Goal: Task Accomplishment & Management: Manage account settings

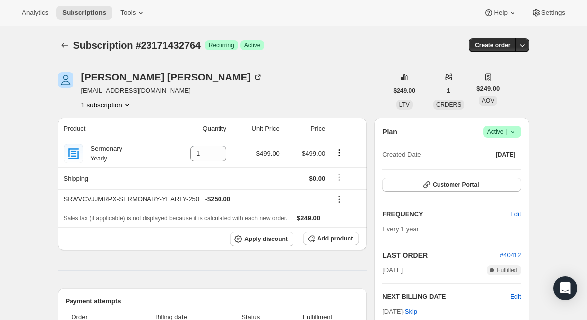
click at [514, 135] on icon at bounding box center [513, 132] width 10 height 10
click at [498, 167] on span "Cancel subscription" at bounding box center [500, 167] width 56 height 7
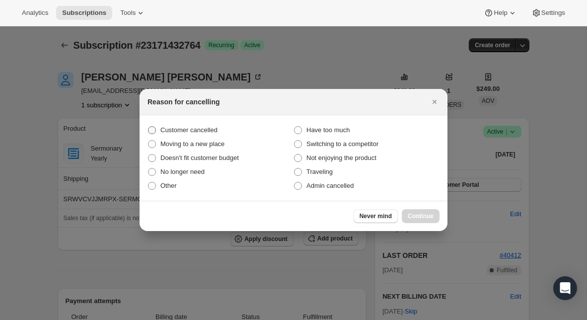
click at [204, 129] on span "Customer cancelled" at bounding box center [189, 129] width 57 height 7
click at [149, 127] on input "Customer cancelled" at bounding box center [148, 126] width 0 height 0
radio input "true"
click at [425, 215] on span "Continue" at bounding box center [421, 216] width 26 height 8
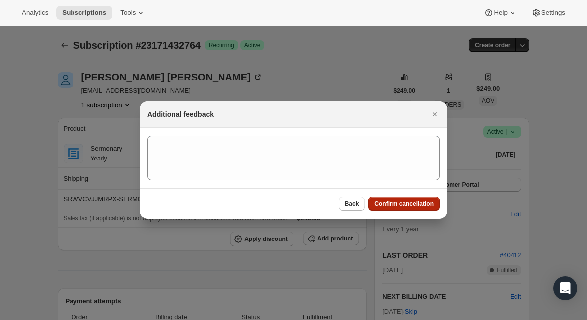
click at [418, 204] on span "Confirm cancellation" at bounding box center [404, 204] width 59 height 8
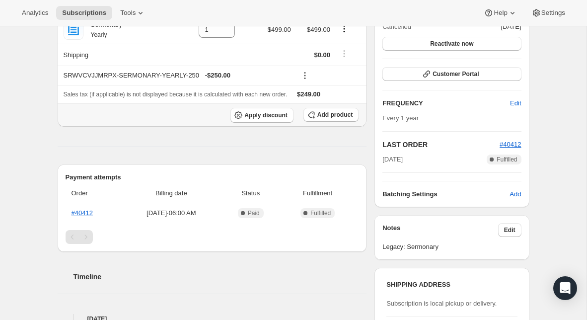
scroll to position [198, 0]
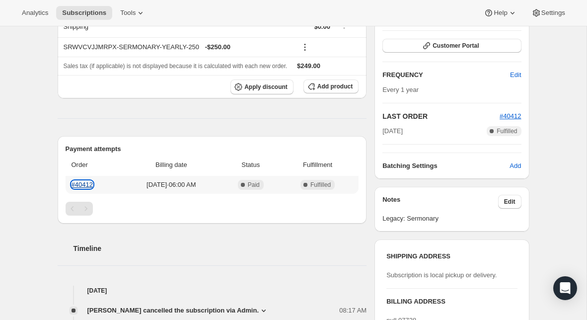
click at [83, 181] on link "#40412" at bounding box center [82, 184] width 21 height 7
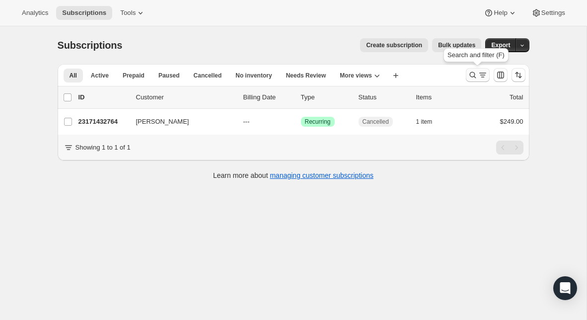
click at [470, 75] on icon "Search and filter results" at bounding box center [473, 75] width 6 height 6
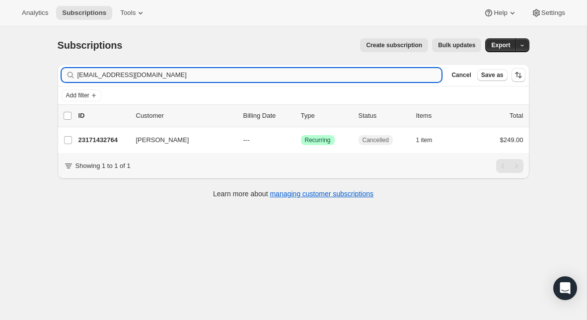
click at [182, 80] on input "[EMAIL_ADDRESS][DOMAIN_NAME]" at bounding box center [260, 75] width 365 height 14
type input "[EMAIL_ADDRESS][DOMAIN_NAME]"
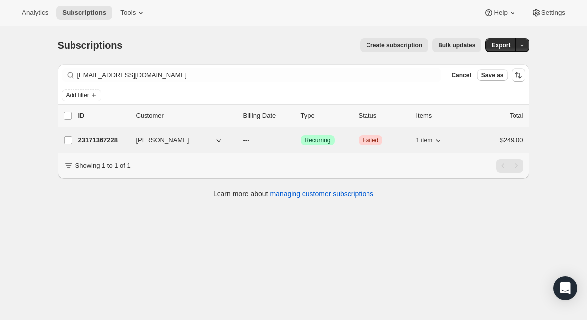
click at [118, 142] on p "23171367228" at bounding box center [104, 140] width 50 height 10
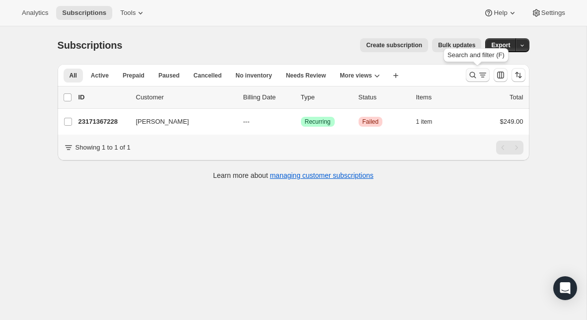
click at [475, 72] on icon "Search and filter results" at bounding box center [473, 75] width 10 height 10
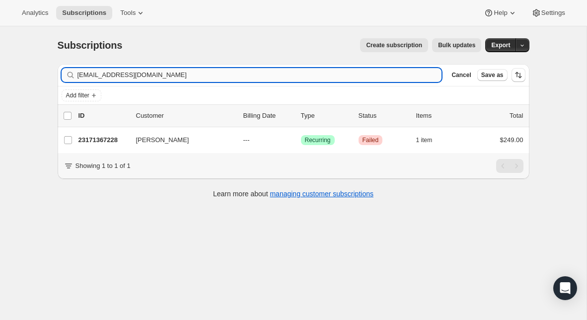
click at [236, 73] on input "[EMAIL_ADDRESS][DOMAIN_NAME]" at bounding box center [260, 75] width 365 height 14
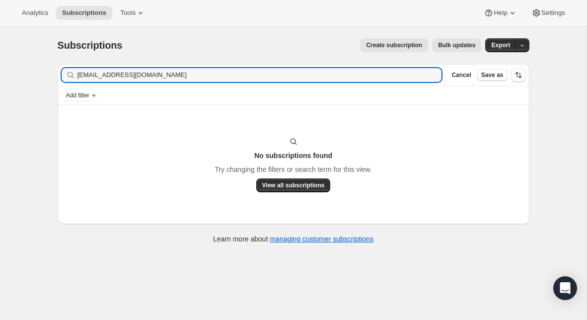
type input "[EMAIL_ADDRESS][DOMAIN_NAME]"
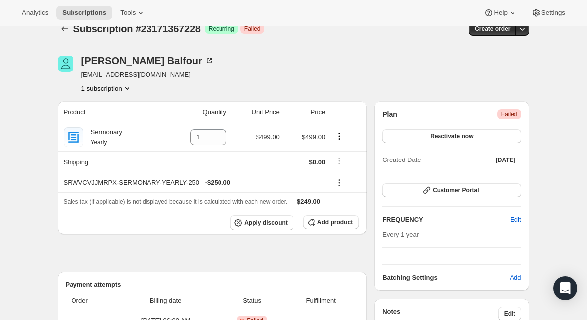
scroll to position [11, 0]
